Goal: Transaction & Acquisition: Purchase product/service

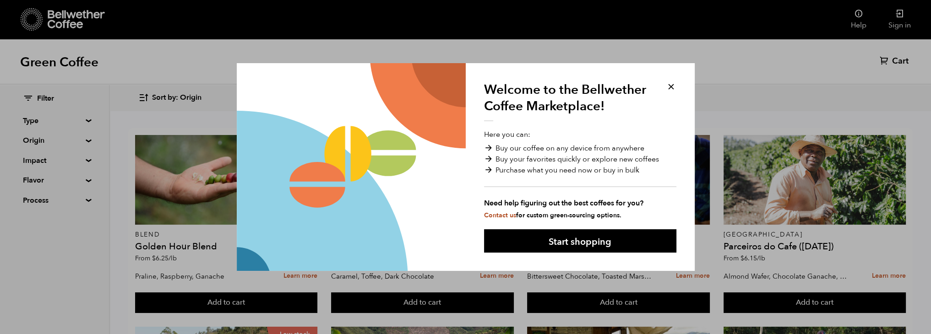
click at [670, 83] on button at bounding box center [671, 86] width 11 height 11
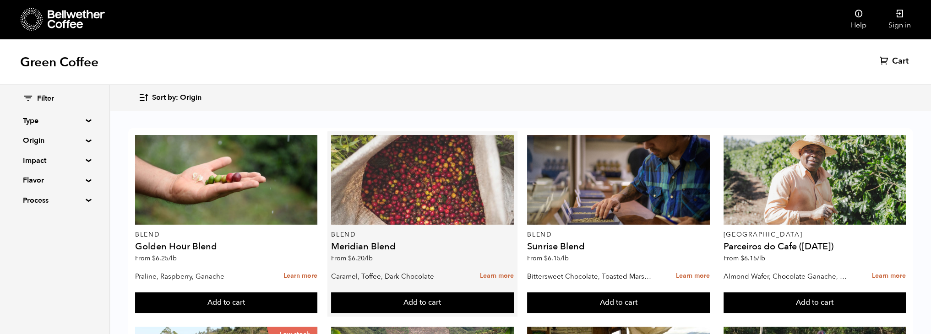
click at [421, 199] on div at bounding box center [422, 180] width 183 height 90
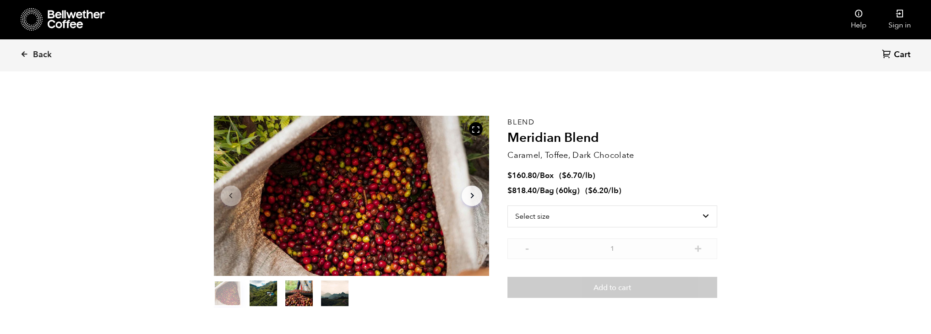
scroll to position [398, 488]
click at [653, 211] on select "Select size Bag (60kg) (132 lbs) Box (24 lbs)" at bounding box center [612, 217] width 210 height 22
click at [507, 206] on select "Select size Bag (60kg) (132 lbs) Box (24 lbs)" at bounding box center [612, 217] width 210 height 22
click at [710, 206] on select "Select size Bag (60kg) (132 lbs) Box (24 lbs)" at bounding box center [612, 201] width 210 height 22
click at [507, 190] on select "Select size Bag (60kg) (132 lbs) Box (24 lbs)" at bounding box center [612, 201] width 210 height 22
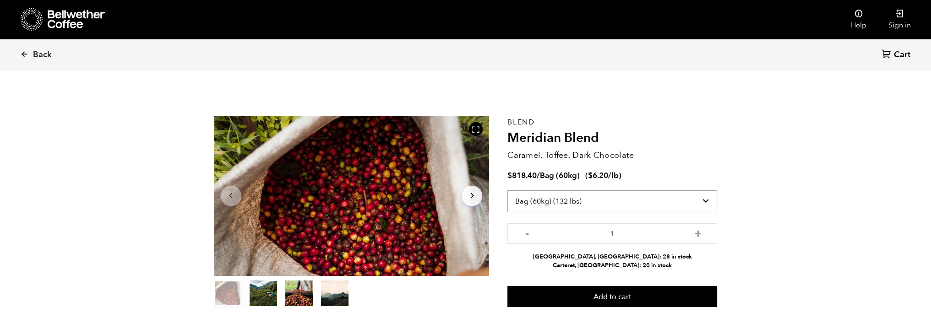
click at [711, 201] on select "Select size Bag (60kg) (132 lbs) Box (24 lbs)" at bounding box center [612, 201] width 210 height 22
select select "box"
click at [507, 190] on select "Select size Bag (60kg) (132 lbs) Box (24 lbs)" at bounding box center [612, 201] width 210 height 22
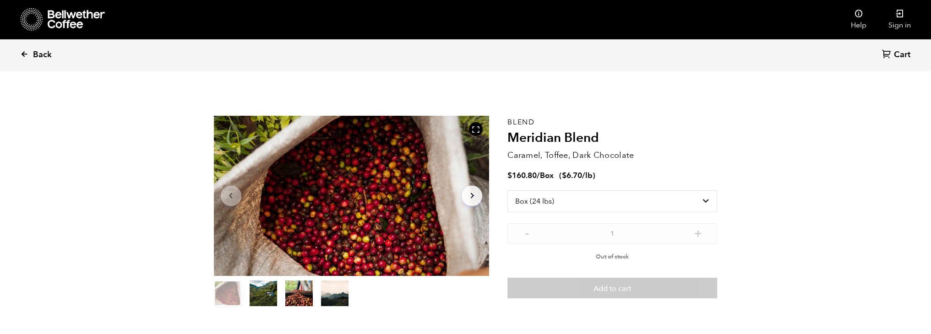
click at [31, 52] on link "Back" at bounding box center [48, 54] width 57 height 31
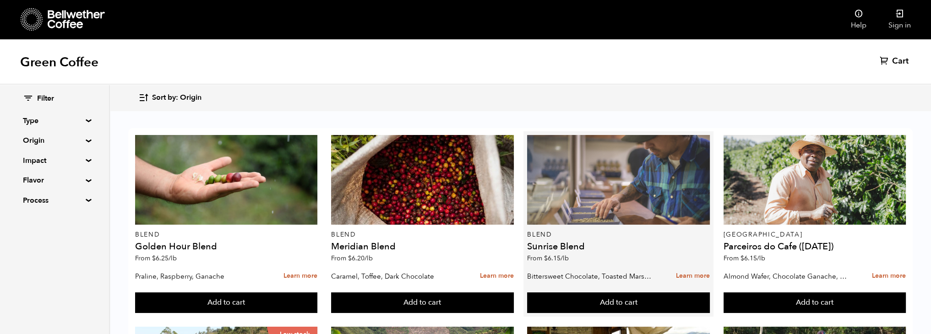
click at [621, 203] on div at bounding box center [618, 180] width 183 height 90
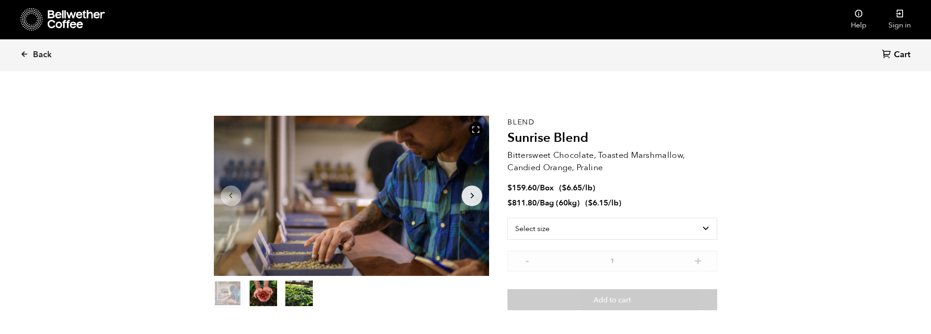
scroll to position [398, 488]
click at [711, 232] on select "Select size Bag (60kg) (132 lbs) Box (24 lbs)" at bounding box center [612, 229] width 210 height 22
click at [507, 218] on select "Select size Bag (60kg) (132 lbs) Box (24 lbs)" at bounding box center [612, 229] width 210 height 22
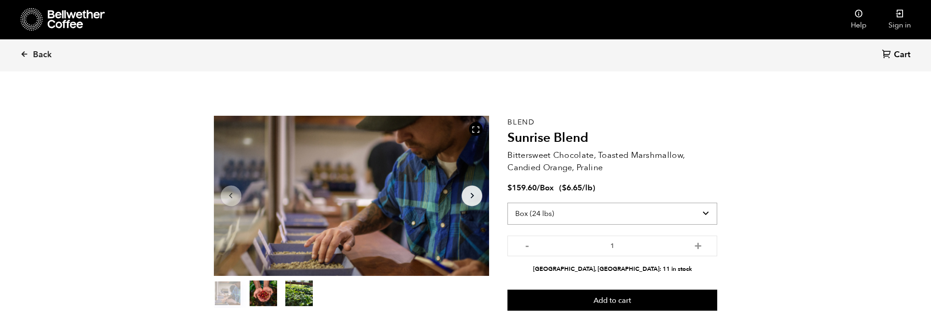
click at [710, 211] on select "Select size Bag (60kg) (132 lbs) Box (24 lbs)" at bounding box center [612, 214] width 210 height 22
select select "bag-3"
click at [507, 203] on select "Select size Bag (60kg) (132 lbs) Box (24 lbs)" at bounding box center [612, 214] width 210 height 22
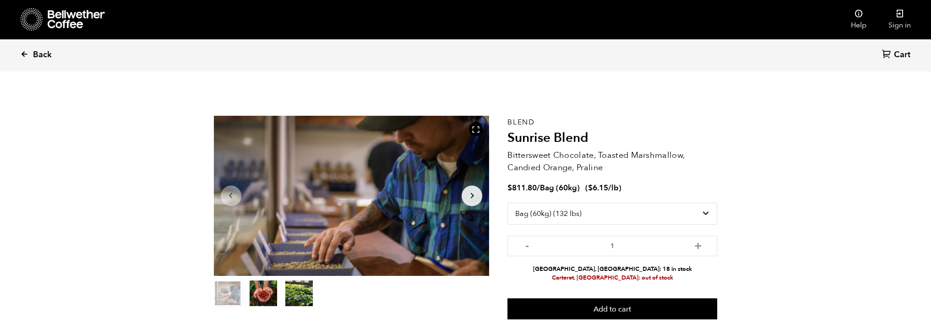
click at [38, 55] on span "Back" at bounding box center [42, 54] width 19 height 11
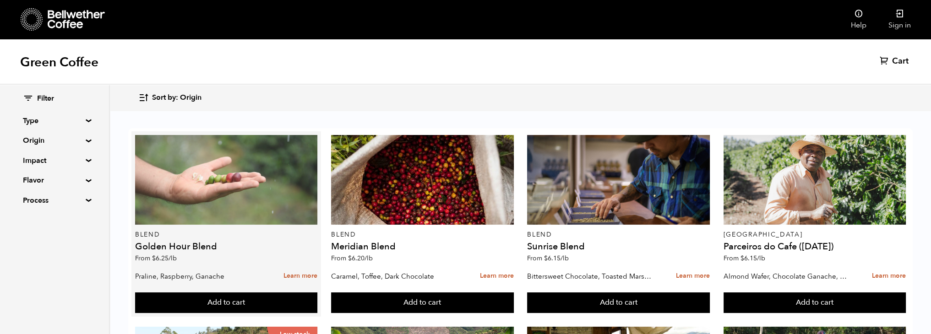
click at [224, 199] on div at bounding box center [226, 180] width 183 height 90
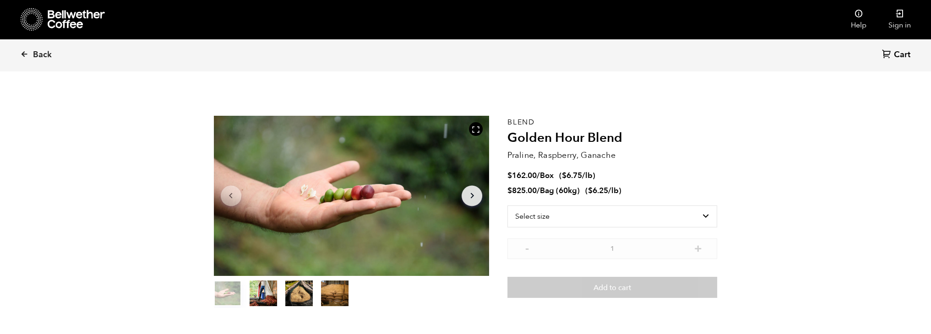
scroll to position [398, 488]
click at [698, 210] on select "Select size Bag (60kg) (132 lbs) Box (24 lbs)" at bounding box center [612, 217] width 210 height 22
click at [507, 206] on select "Select size Bag (60kg) (132 lbs) Box (24 lbs)" at bounding box center [612, 217] width 210 height 22
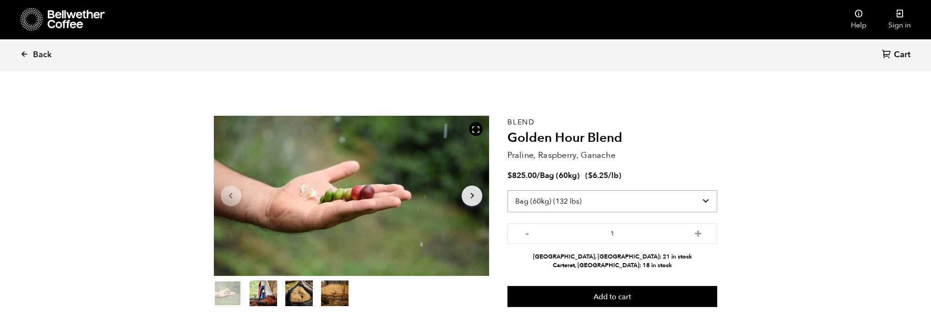
click at [707, 200] on select "Select size Bag (60kg) (132 lbs) Box (24 lbs)" at bounding box center [612, 201] width 210 height 22
select select "box"
click at [507, 190] on select "Select size Bag (60kg) (132 lbs) Box (24 lbs)" at bounding box center [612, 201] width 210 height 22
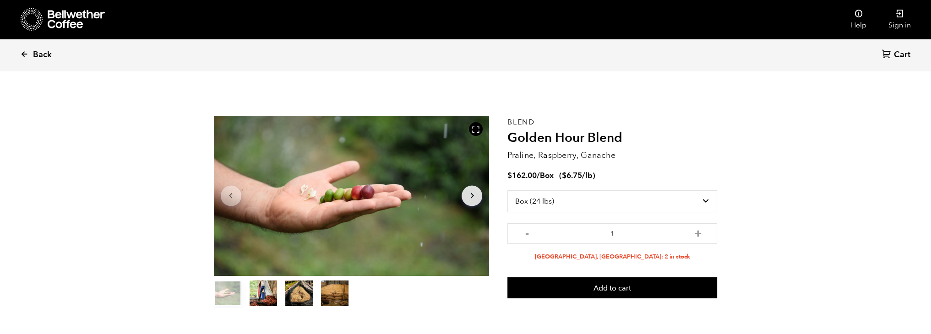
click at [27, 57] on icon at bounding box center [24, 54] width 8 height 8
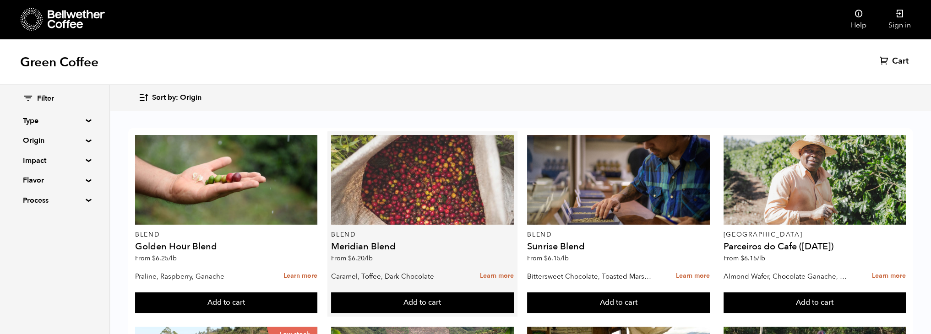
click at [454, 195] on div at bounding box center [422, 180] width 183 height 90
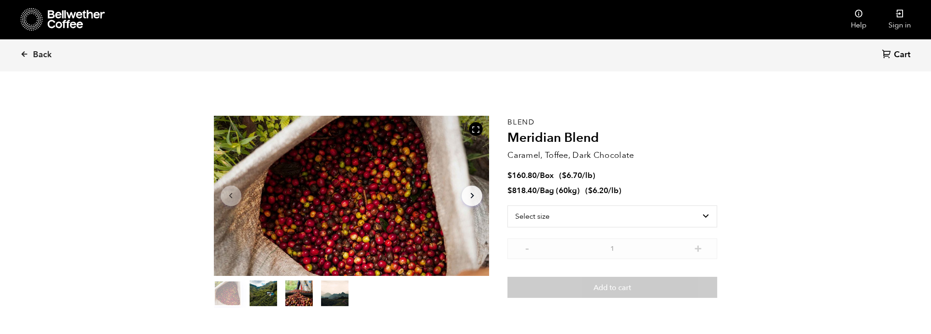
scroll to position [398, 488]
click at [706, 215] on select "Select size Bag (60kg) (132 lbs) Box (24 lbs)" at bounding box center [612, 217] width 210 height 22
click at [507, 206] on select "Select size Bag (60kg) (132 lbs) Box (24 lbs)" at bounding box center [612, 217] width 210 height 22
click at [696, 204] on select "Select size Bag (60kg) (132 lbs) Box (24 lbs)" at bounding box center [612, 201] width 210 height 22
select select "bag-3"
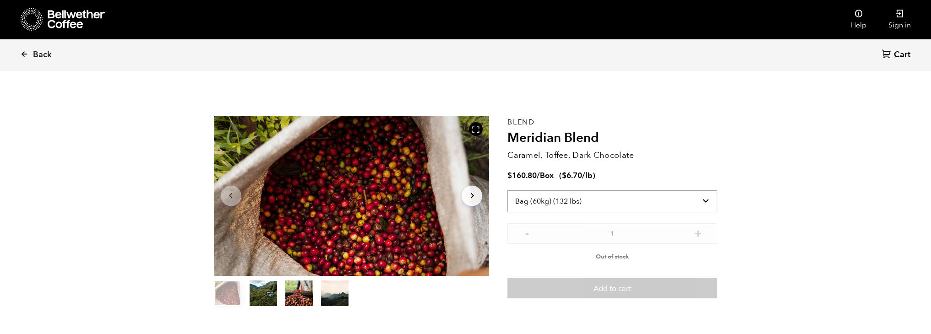
click at [507, 190] on select "Select size Bag (60kg) (132 lbs) Box (24 lbs)" at bounding box center [612, 201] width 210 height 22
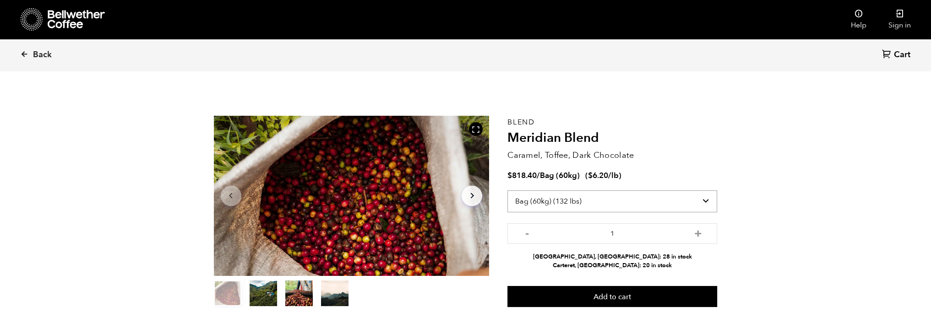
click at [703, 198] on select "Select size Bag (60kg) (132 lbs) Box (24 lbs)" at bounding box center [612, 201] width 210 height 22
click at [26, 49] on link "Back" at bounding box center [48, 54] width 57 height 31
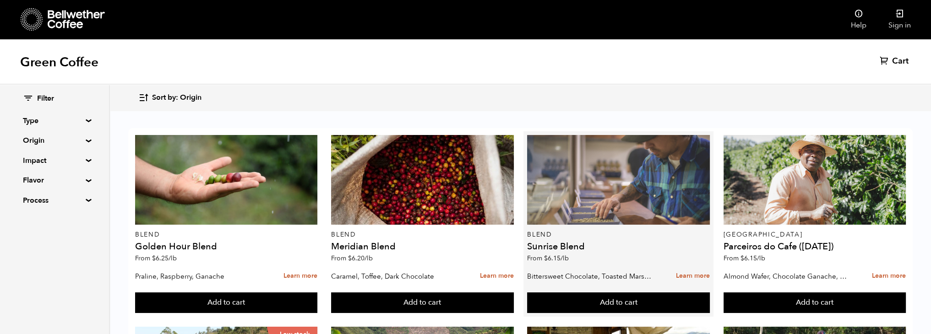
click at [596, 181] on div at bounding box center [618, 180] width 183 height 90
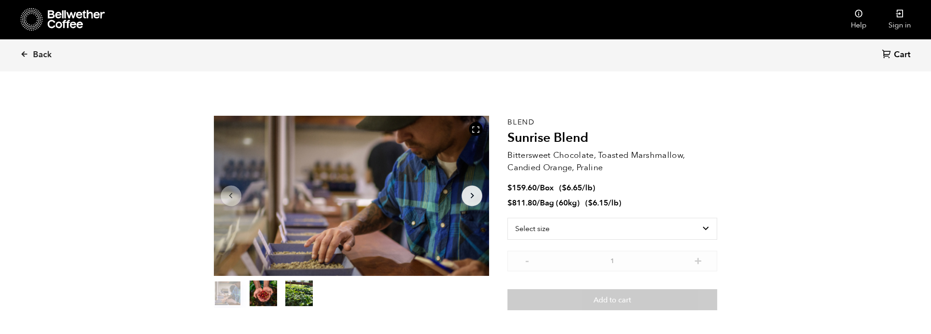
scroll to position [398, 488]
click at [701, 230] on select "Select size Bag (60kg) (132 lbs) Box (24 lbs)" at bounding box center [612, 229] width 210 height 22
click at [507, 218] on select "Select size Bag (60kg) (132 lbs) Box (24 lbs)" at bounding box center [612, 229] width 210 height 22
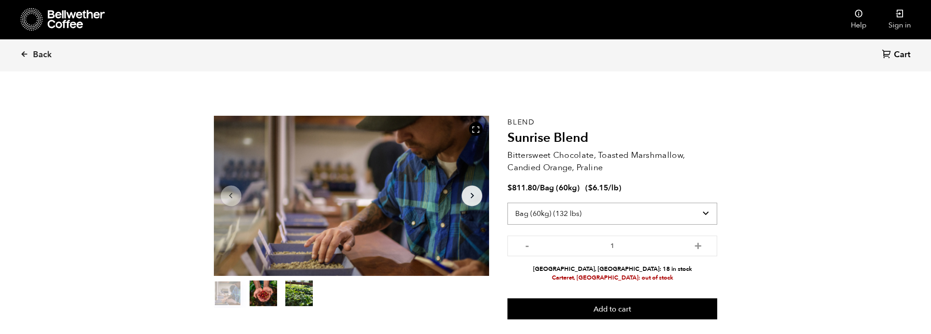
click at [700, 210] on select "Select size Bag (60kg) (132 lbs) Box (24 lbs)" at bounding box center [612, 214] width 210 height 22
click at [507, 203] on select "Select size Bag (60kg) (132 lbs) Box (24 lbs)" at bounding box center [612, 214] width 210 height 22
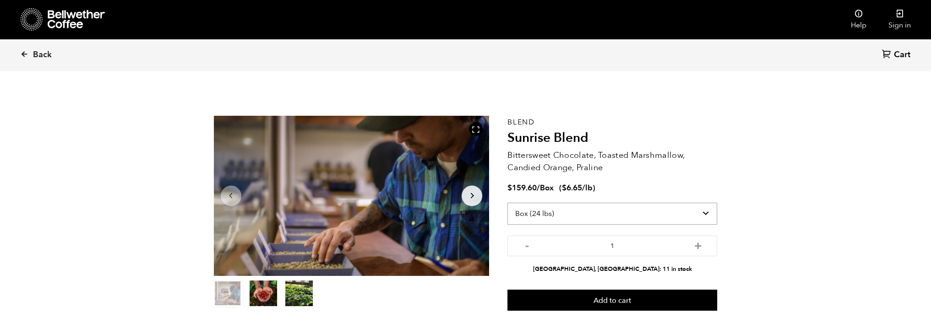
click at [713, 213] on select "Select size Bag (60kg) (132 lbs) Box (24 lbs)" at bounding box center [612, 214] width 210 height 22
click at [507, 203] on select "Select size Bag (60kg) (132 lbs) Box (24 lbs)" at bounding box center [612, 214] width 210 height 22
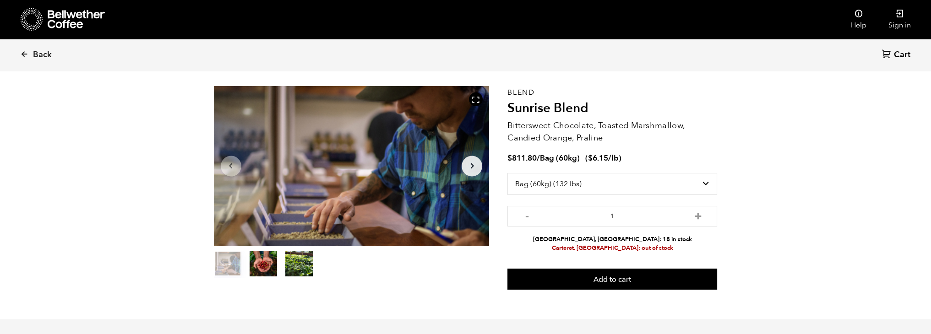
scroll to position [46, 0]
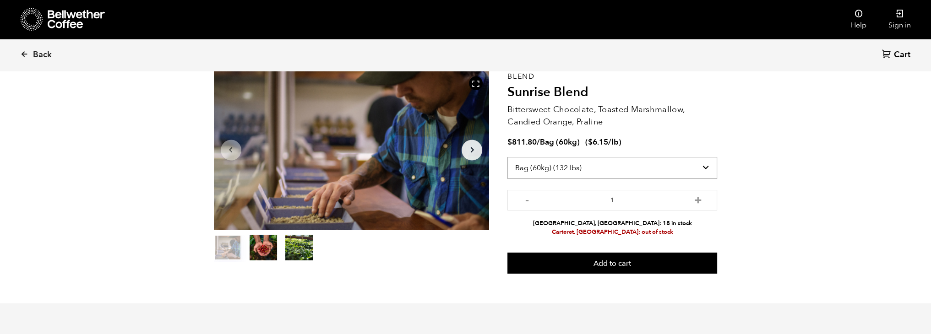
click at [602, 163] on select "Select size Bag (60kg) (132 lbs) Box (24 lbs)" at bounding box center [612, 168] width 210 height 22
click at [507, 157] on select "Select size Bag (60kg) (132 lbs) Box (24 lbs)" at bounding box center [612, 168] width 210 height 22
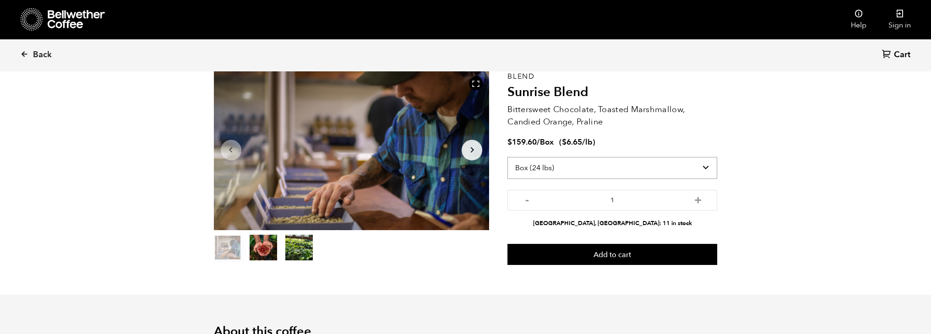
click at [695, 163] on select "Select size Bag (60kg) (132 lbs) Box (24 lbs)" at bounding box center [612, 168] width 210 height 22
click at [507, 157] on select "Select size Bag (60kg) (132 lbs) Box (24 lbs)" at bounding box center [612, 168] width 210 height 22
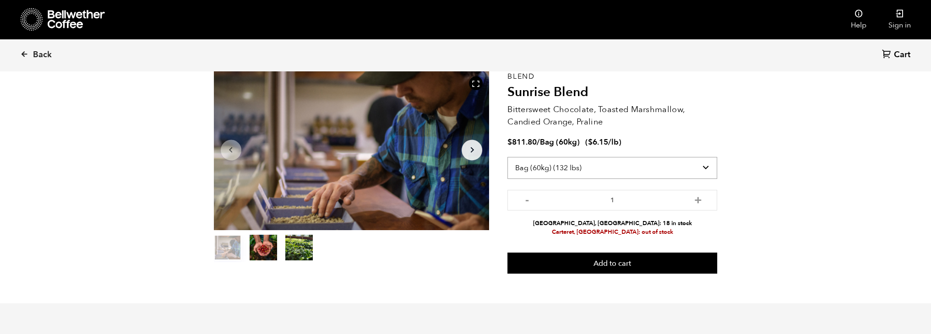
click at [703, 167] on select "Select size Bag (60kg) (132 lbs) Box (24 lbs)" at bounding box center [612, 168] width 210 height 22
select select "box"
click at [507, 157] on select "Select size Bag (60kg) (132 lbs) Box (24 lbs)" at bounding box center [612, 168] width 210 height 22
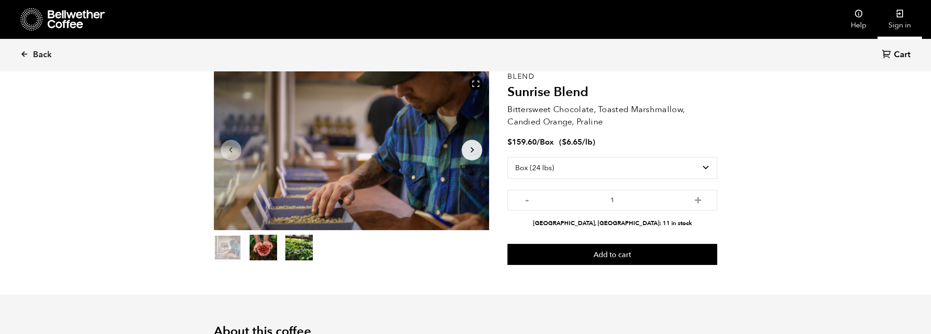
click at [894, 19] on link "Sign in" at bounding box center [899, 19] width 44 height 39
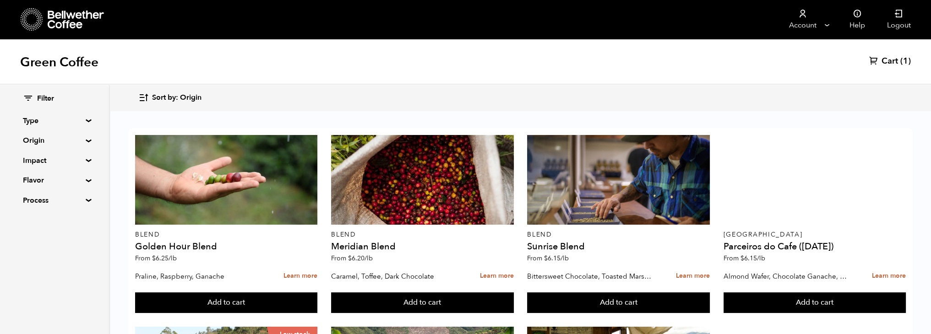
scroll to position [46, 0]
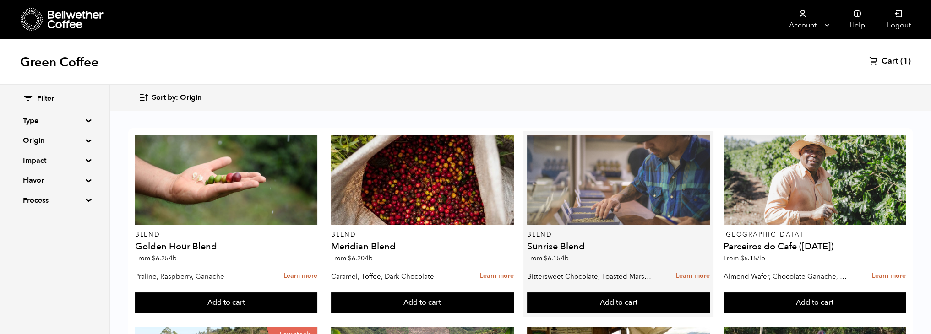
click at [621, 154] on div at bounding box center [618, 180] width 183 height 90
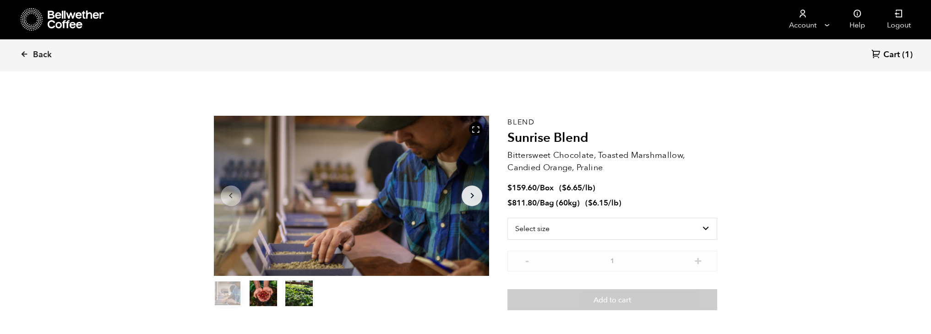
scroll to position [398, 488]
click at [667, 222] on select "Select size Bag (60kg) (132 lbs) Box (24 lbs)" at bounding box center [612, 229] width 210 height 22
select select "box"
click at [507, 218] on select "Select size Bag (60kg) (132 lbs) Box (24 lbs)" at bounding box center [612, 229] width 210 height 22
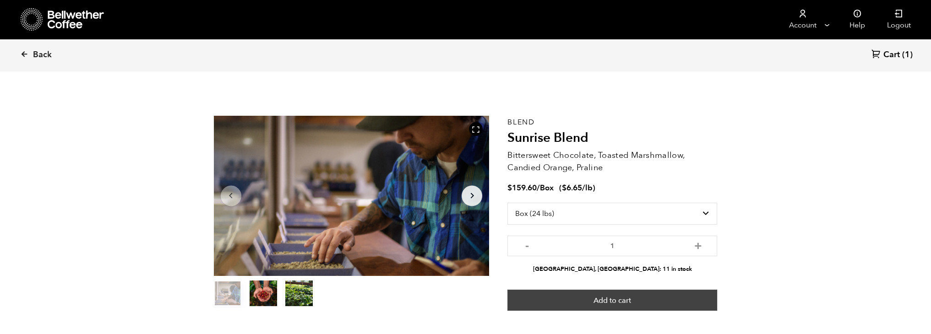
click at [623, 305] on button "Add to cart" at bounding box center [612, 300] width 210 height 21
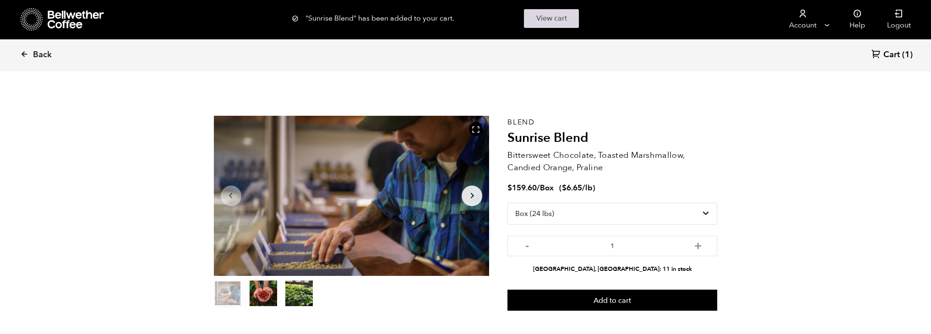
click at [569, 18] on link "View cart" at bounding box center [551, 18] width 55 height 19
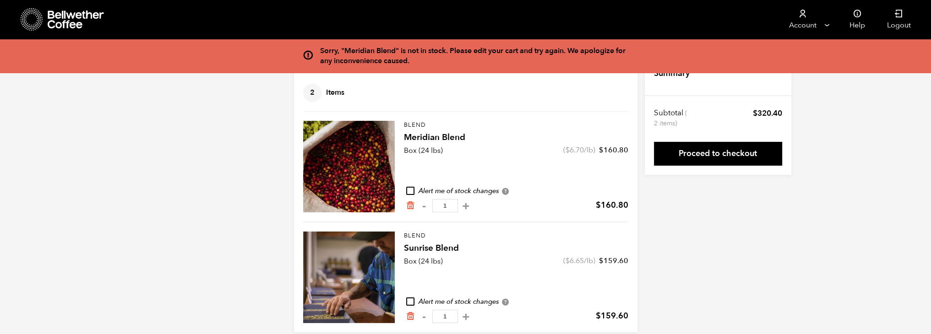
scroll to position [37, 0]
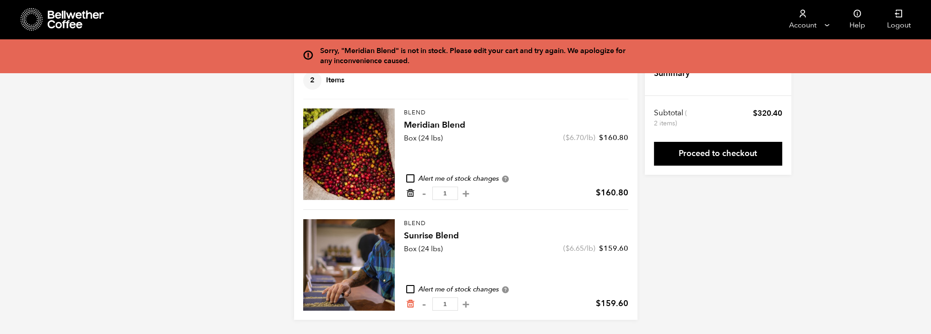
click at [412, 190] on icon "Remove from cart" at bounding box center [410, 193] width 9 height 9
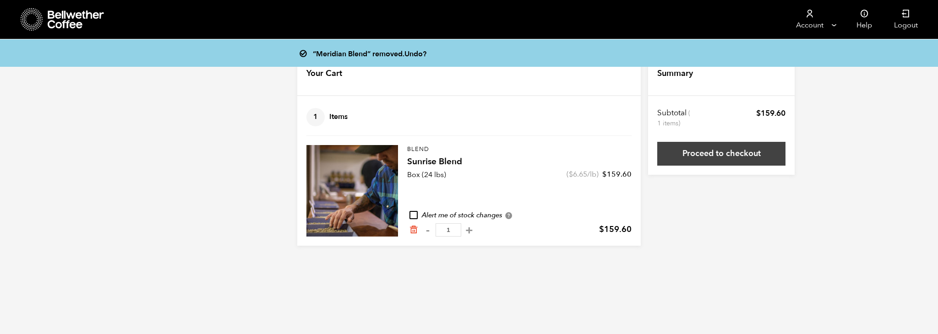
click at [740, 150] on link "Proceed to checkout" at bounding box center [721, 154] width 128 height 24
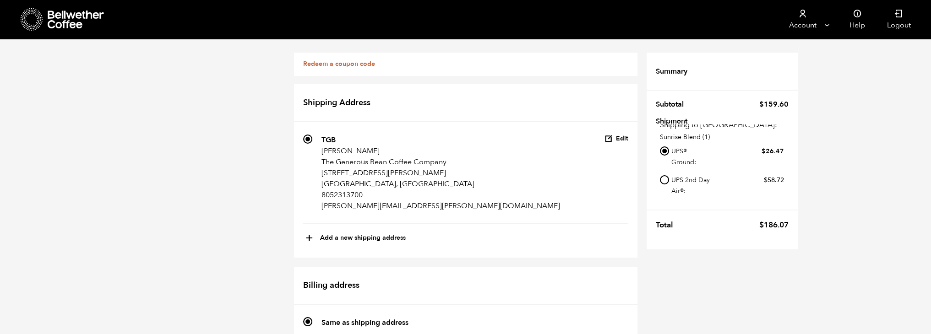
scroll to position [275, 0]
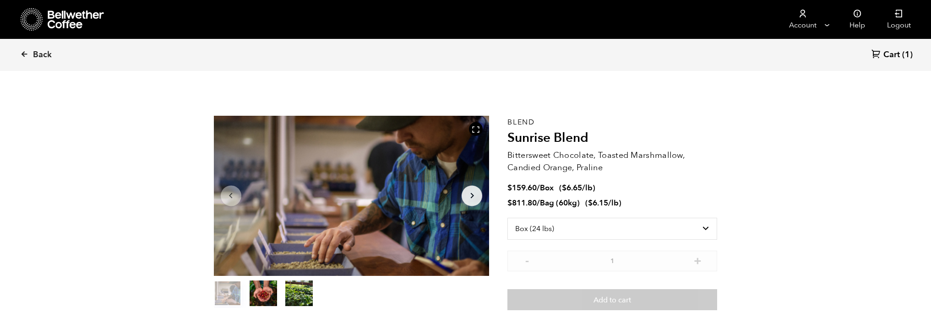
select select "box"
click at [22, 51] on icon at bounding box center [24, 54] width 8 height 8
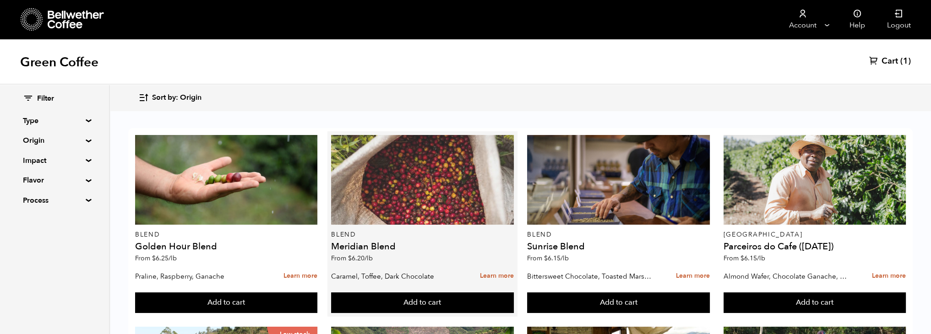
click at [416, 182] on div at bounding box center [422, 180] width 183 height 90
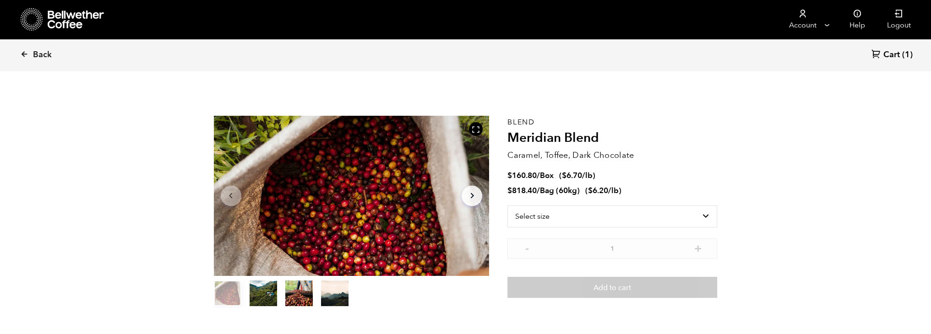
scroll to position [398, 488]
click at [635, 212] on select "Select size Bag (60kg) (132 lbs) Box (24 lbs)" at bounding box center [612, 217] width 210 height 22
select select "bag-3"
click at [507, 206] on select "Select size Bag (60kg) (132 lbs) Box (24 lbs)" at bounding box center [612, 217] width 210 height 22
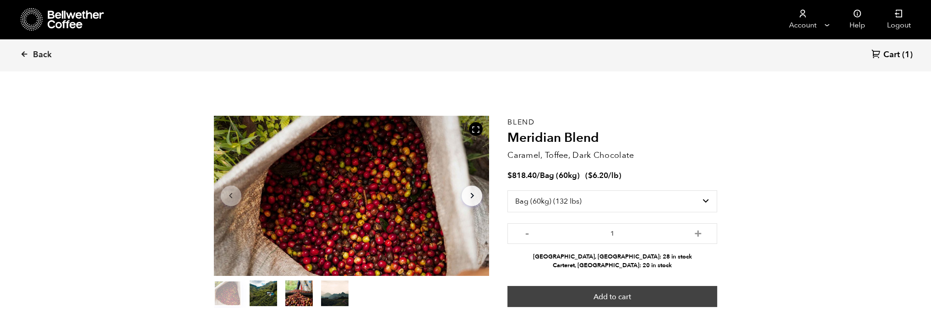
click at [597, 300] on button "Add to cart" at bounding box center [612, 296] width 210 height 21
click at [615, 299] on button "Add to cart" at bounding box center [612, 296] width 210 height 21
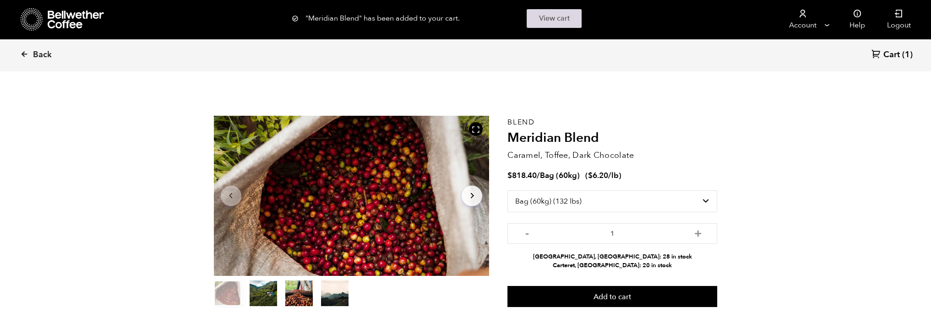
click at [558, 14] on link "View cart" at bounding box center [553, 18] width 55 height 19
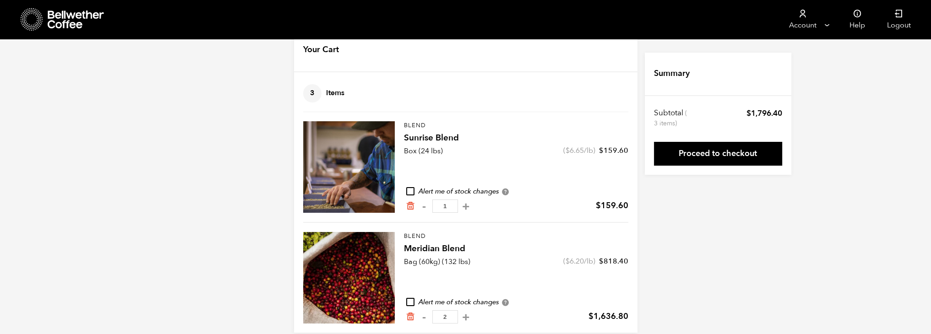
scroll to position [37, 0]
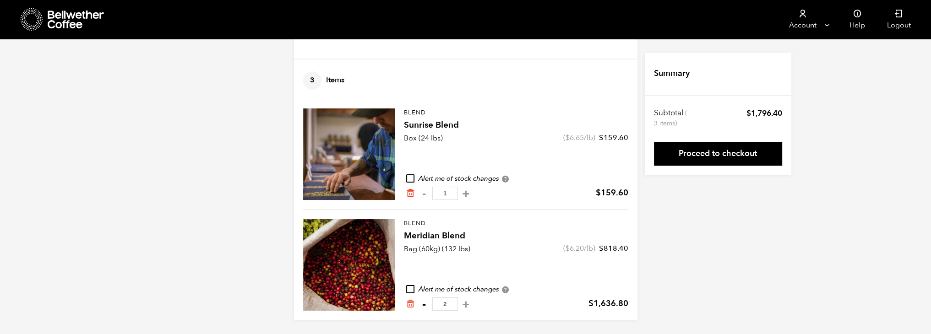
click at [425, 307] on button "-" at bounding box center [423, 304] width 11 height 9
type input "1"
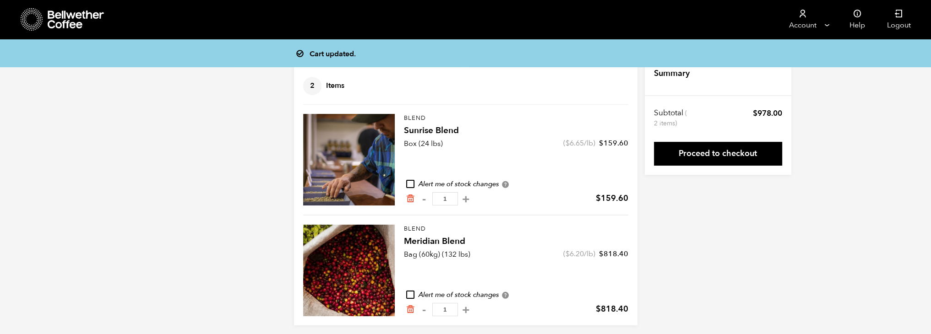
scroll to position [30, 0]
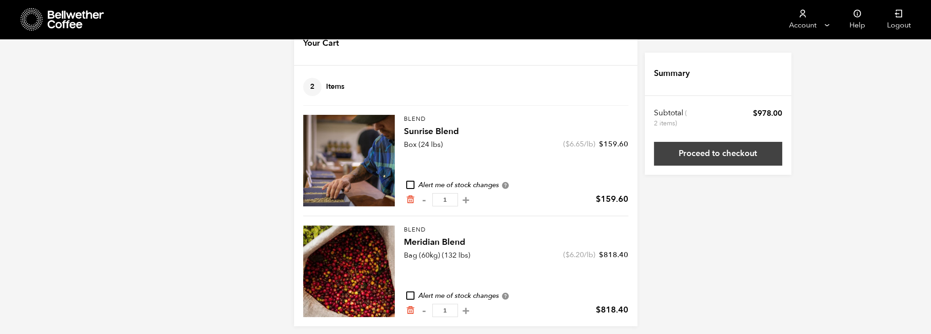
click at [714, 157] on link "Proceed to checkout" at bounding box center [718, 154] width 128 height 24
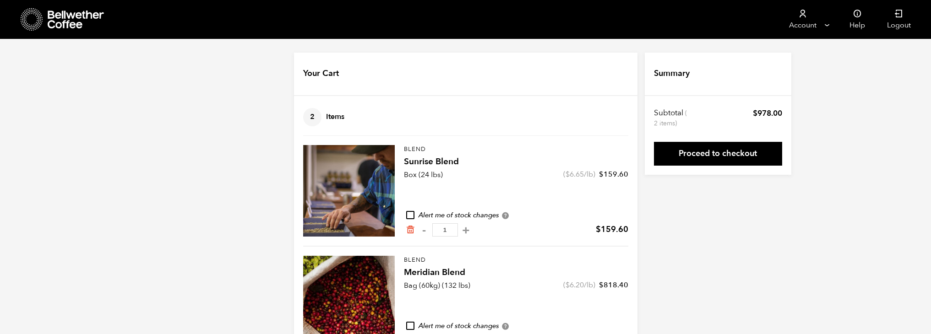
scroll to position [30, 0]
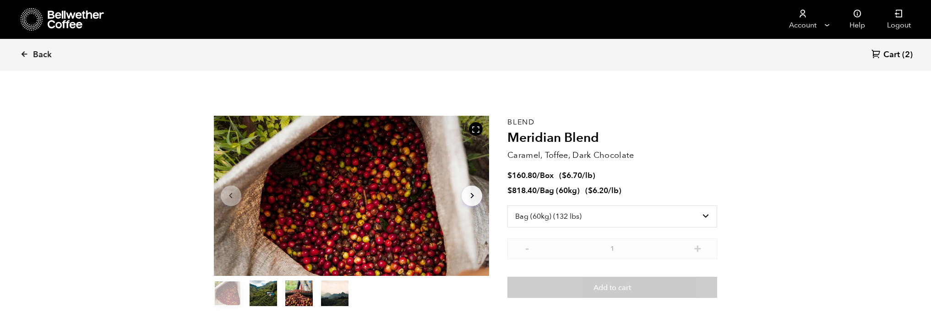
select select "bag-3"
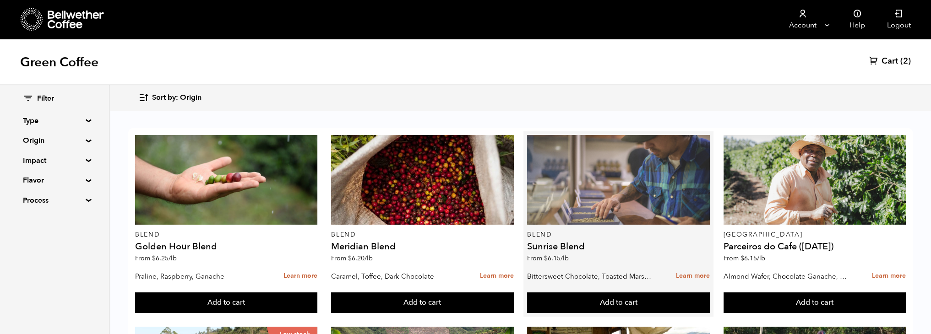
click at [610, 204] on div at bounding box center [618, 180] width 183 height 90
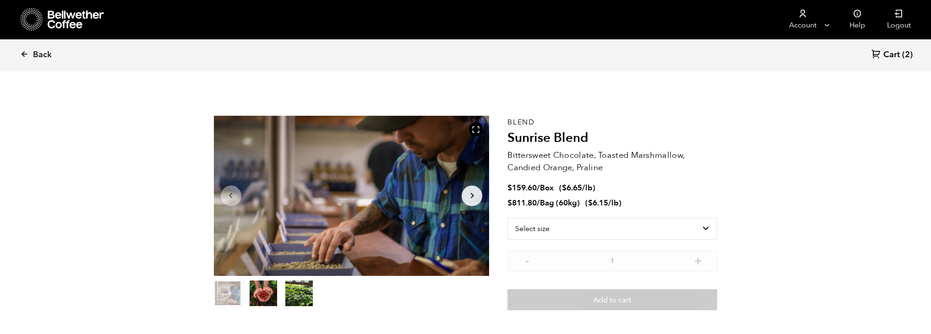
scroll to position [398, 488]
click at [655, 228] on select "Select size Bag (60kg) (132 lbs) Box (24 lbs)" at bounding box center [612, 229] width 210 height 22
select select "bag-3"
click at [507, 218] on select "Select size Bag (60kg) (132 lbs) Box (24 lbs)" at bounding box center [612, 229] width 210 height 22
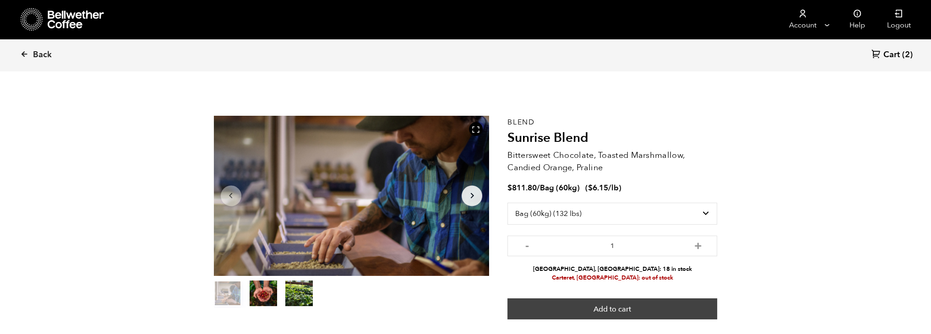
click at [639, 313] on button "Add to cart" at bounding box center [612, 308] width 210 height 21
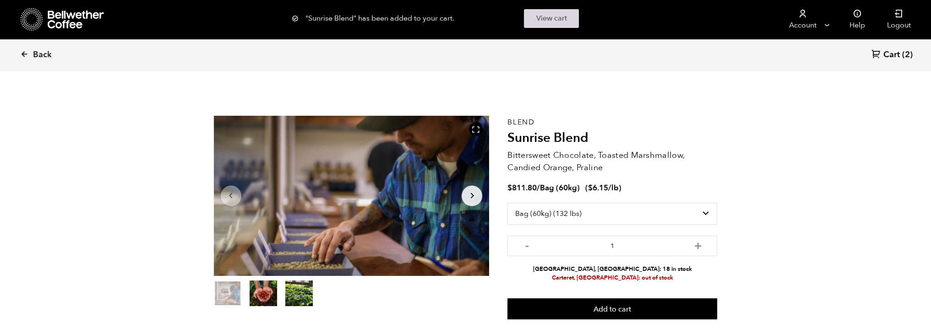
click at [557, 25] on link "View cart" at bounding box center [551, 18] width 55 height 19
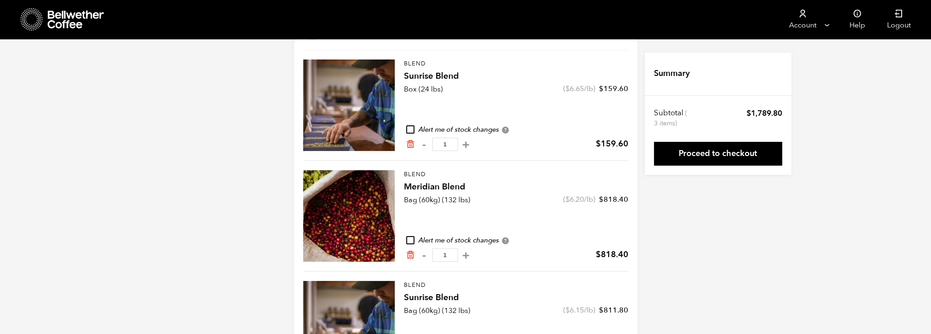
scroll to position [92, 0]
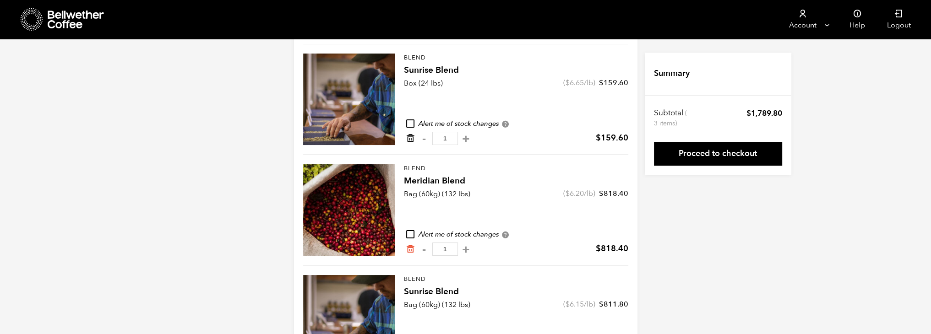
click at [412, 139] on icon "Remove from cart" at bounding box center [410, 138] width 9 height 9
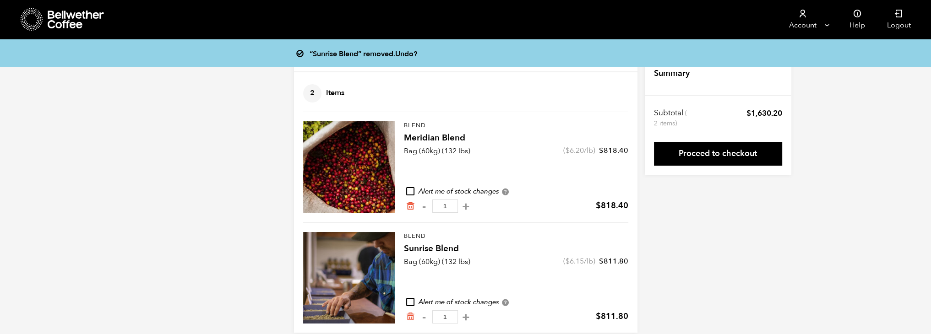
scroll to position [37, 0]
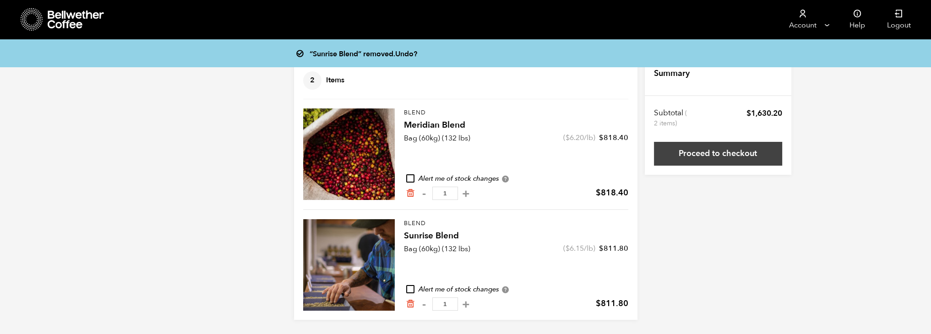
click at [712, 154] on link "Proceed to checkout" at bounding box center [718, 154] width 128 height 24
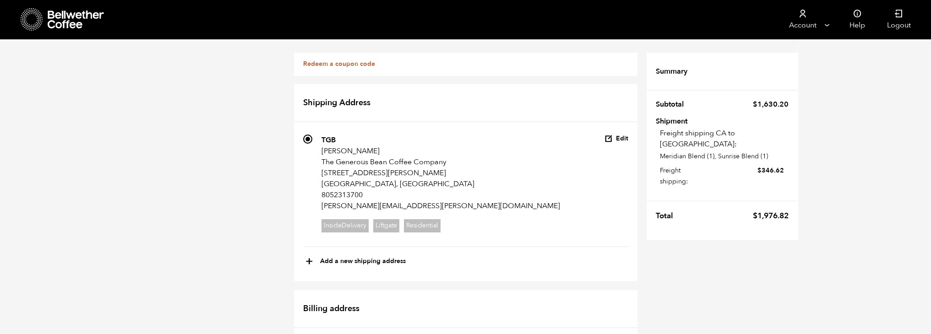
scroll to position [342, 0]
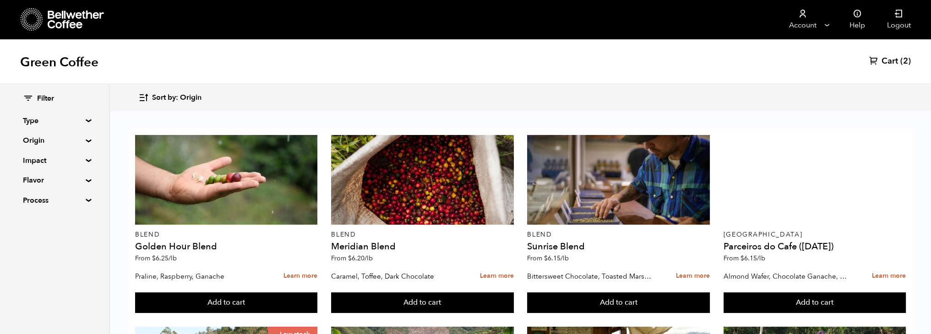
scroll to position [46, 0]
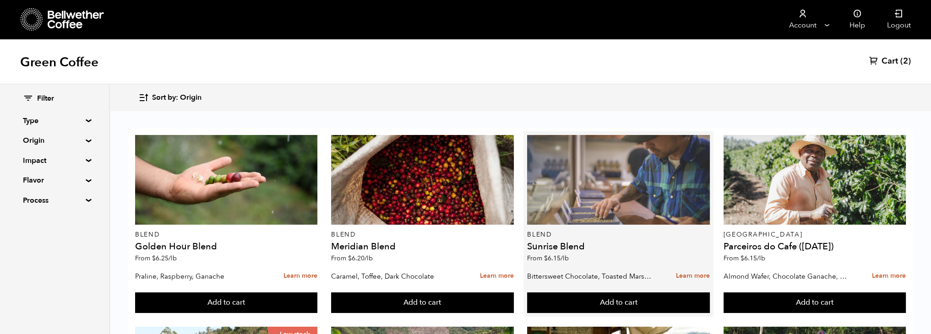
click at [597, 164] on div at bounding box center [618, 180] width 183 height 90
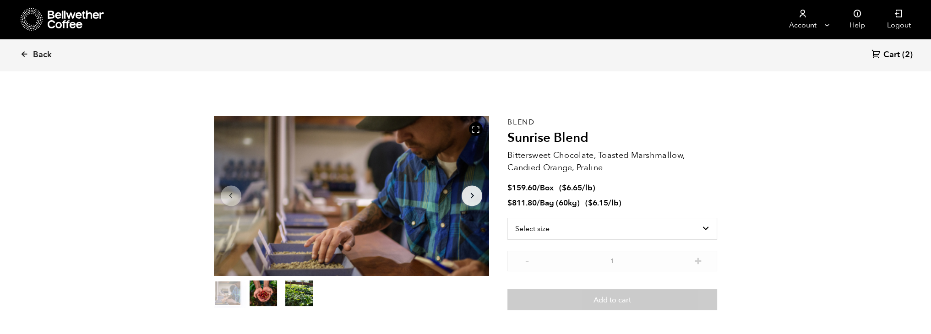
scroll to position [398, 488]
